Goal: Transaction & Acquisition: Purchase product/service

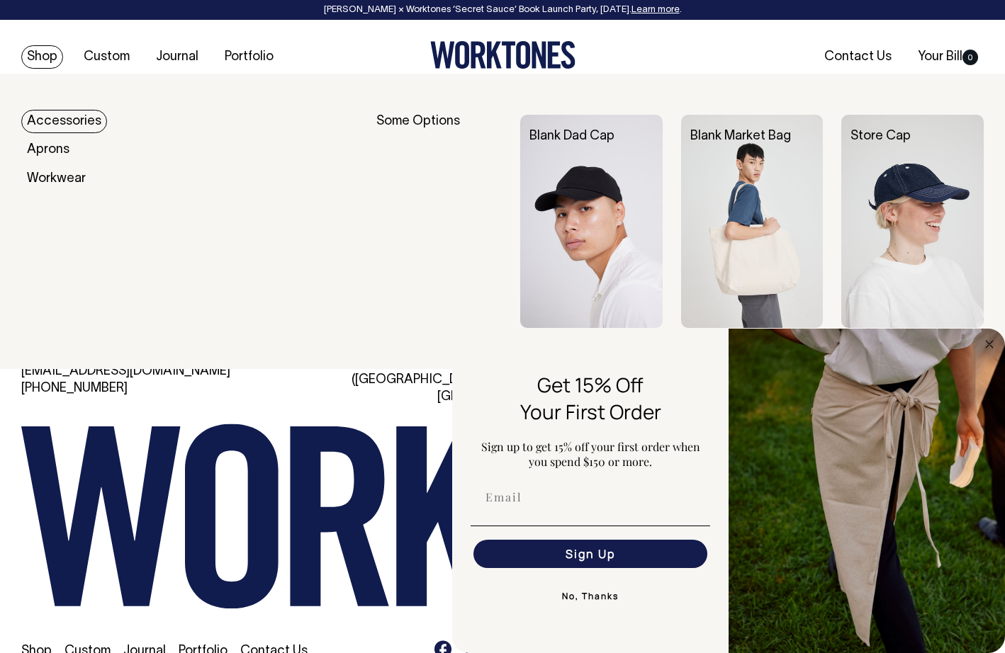
scroll to position [2933, 0]
click at [50, 60] on link "Shop" at bounding box center [42, 56] width 42 height 23
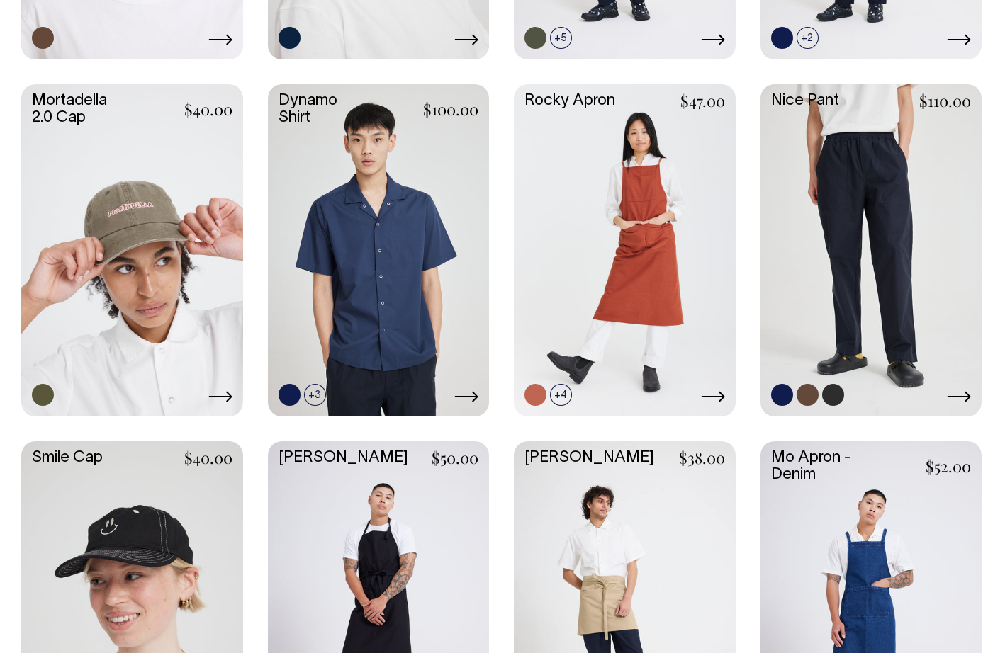
scroll to position [1335, 0]
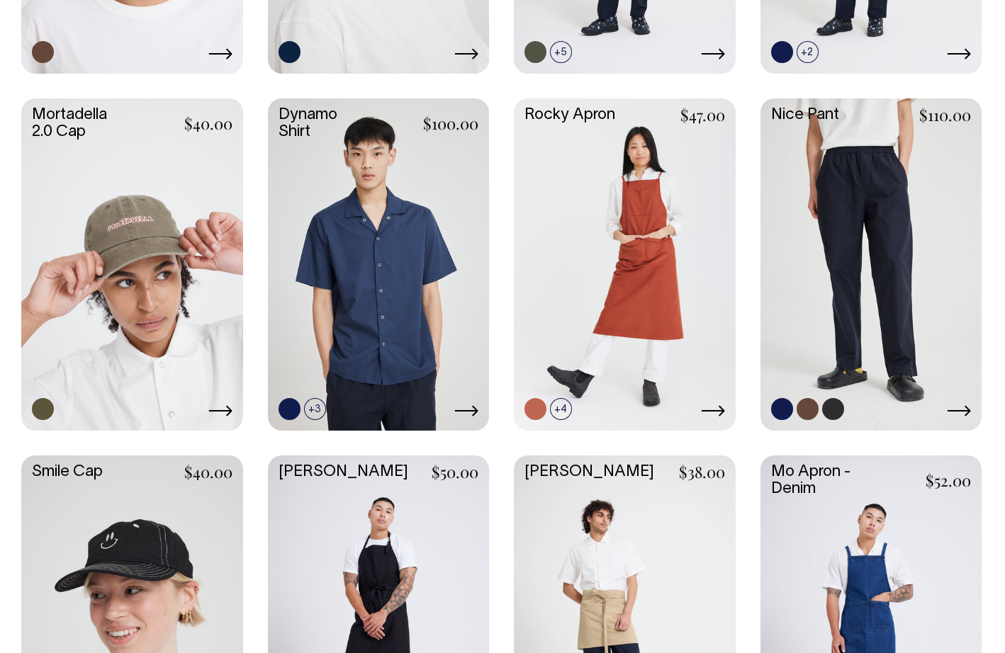
click at [856, 246] on link at bounding box center [871, 262] width 222 height 329
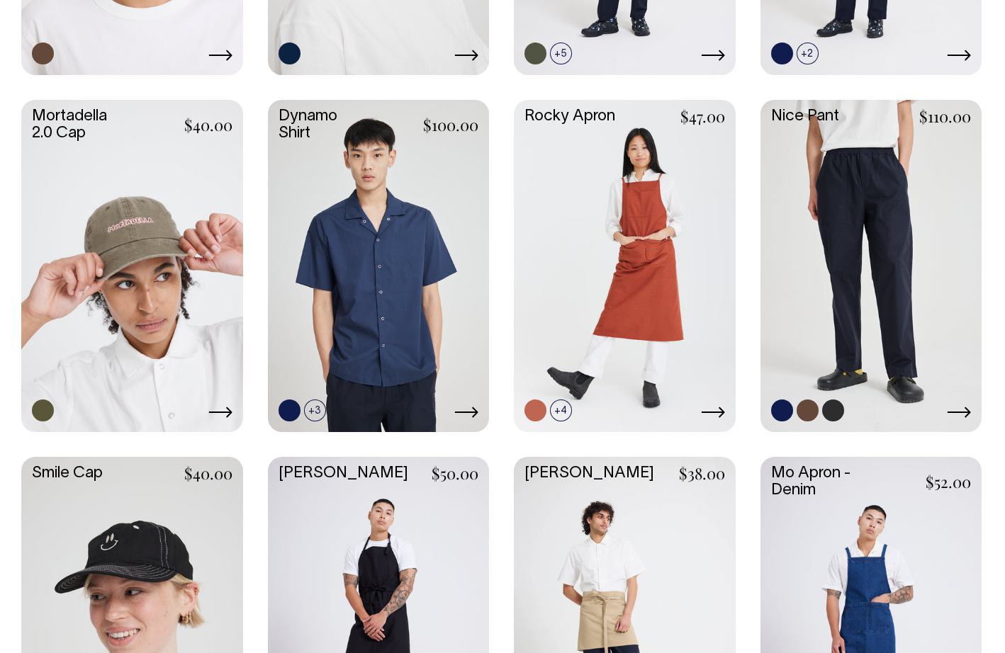
scroll to position [1319, 0]
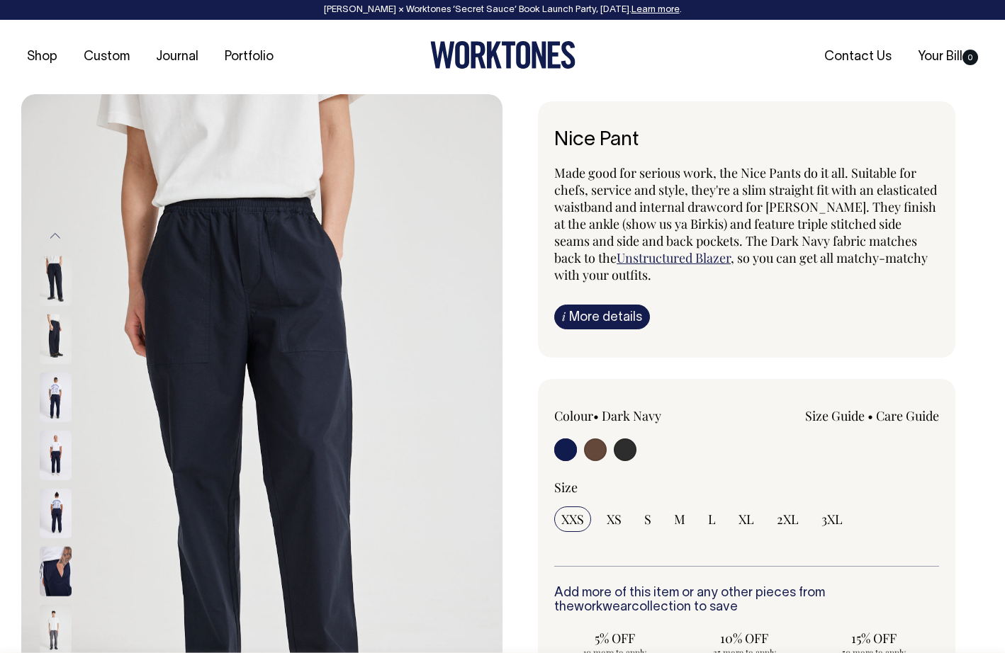
click at [594, 448] on input "radio" at bounding box center [595, 450] width 23 height 23
radio input "true"
radio input "false"
radio input "true"
select select "Chocolate"
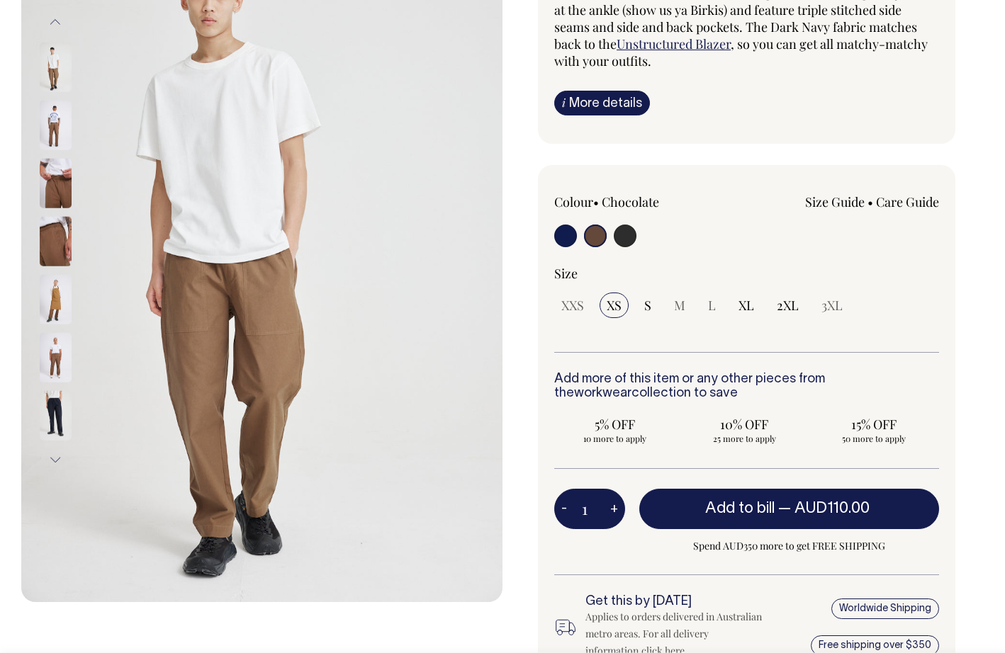
click at [627, 240] on input "radio" at bounding box center [625, 236] width 23 height 23
radio input "true"
select select "Charcoal"
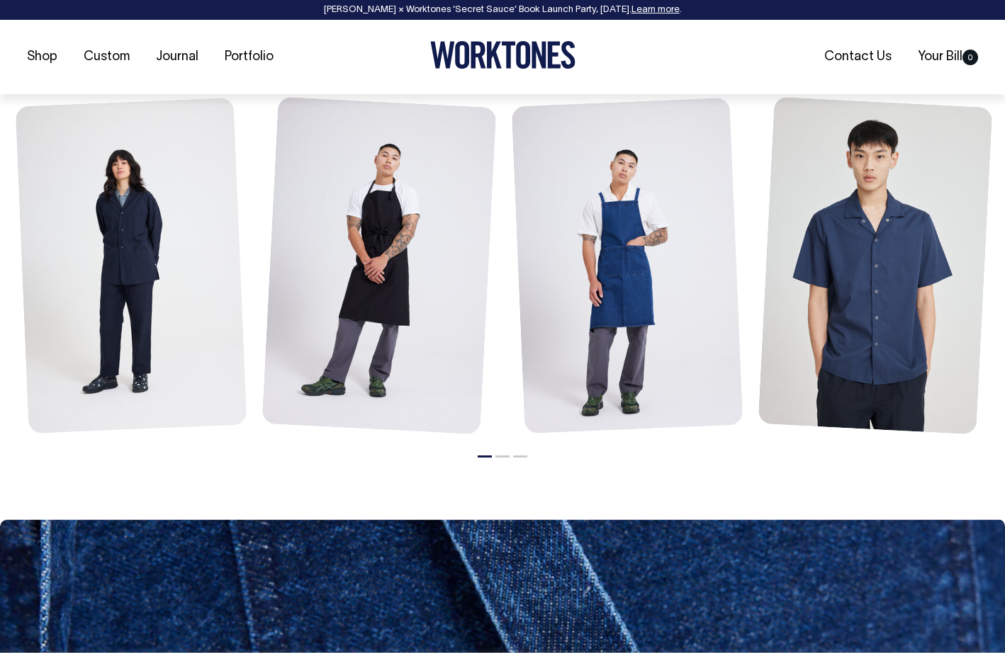
scroll to position [1636, 0]
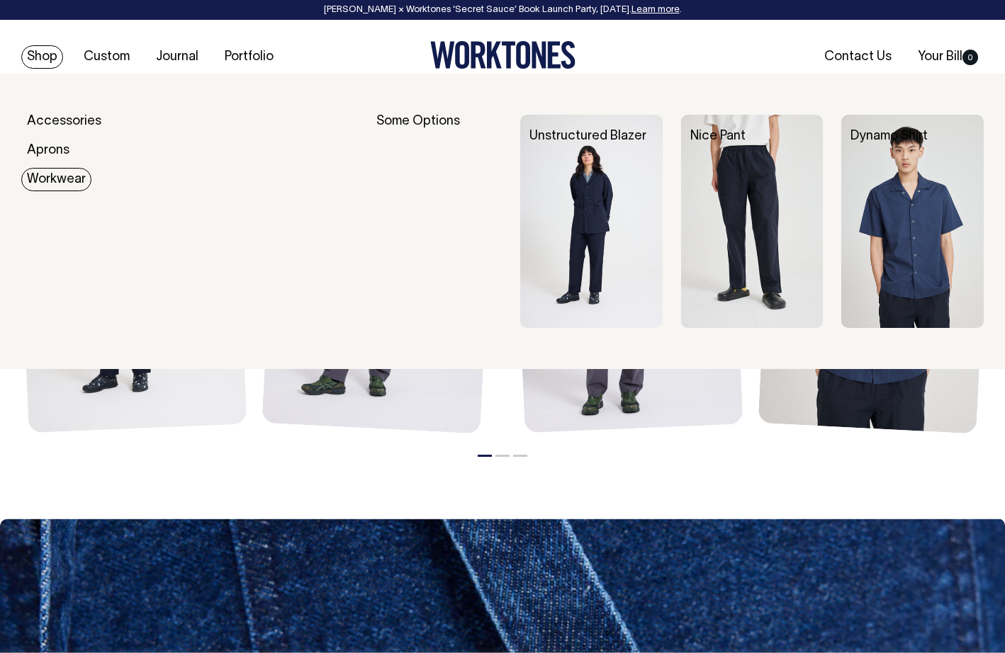
click at [43, 176] on link "Workwear" at bounding box center [56, 179] width 70 height 23
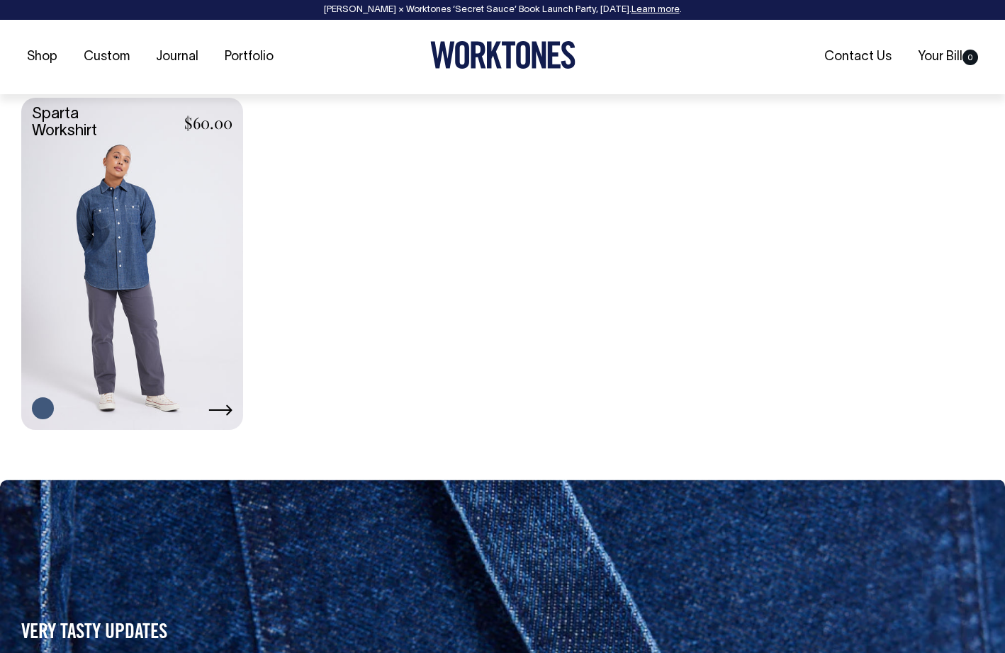
scroll to position [965, 0]
